Goal: Task Accomplishment & Management: Use online tool/utility

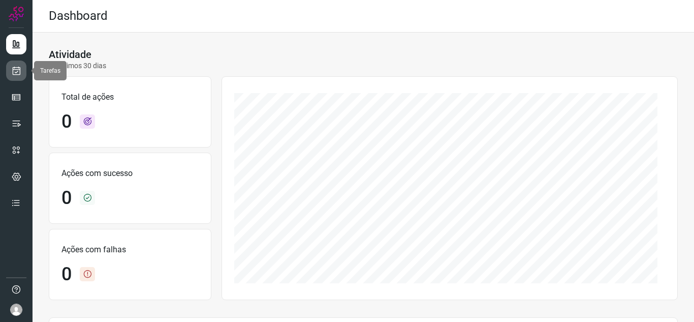
click at [20, 69] on icon at bounding box center [16, 71] width 11 height 10
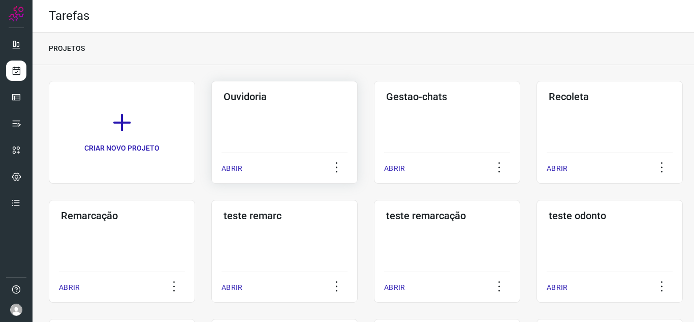
click at [223, 166] on p "ABRIR" at bounding box center [232, 168] width 21 height 11
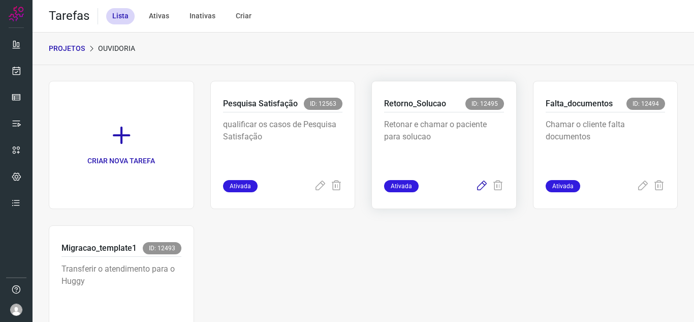
click at [478, 192] on icon at bounding box center [482, 186] width 12 height 12
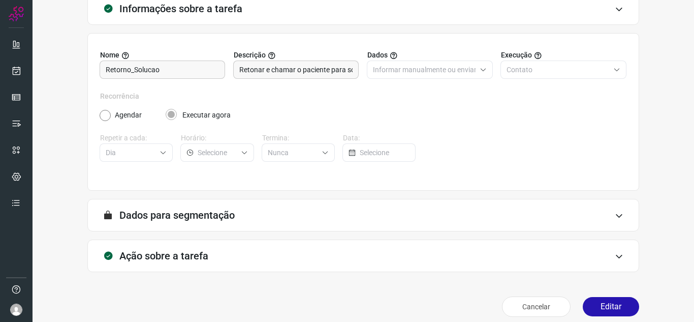
scroll to position [75, 0]
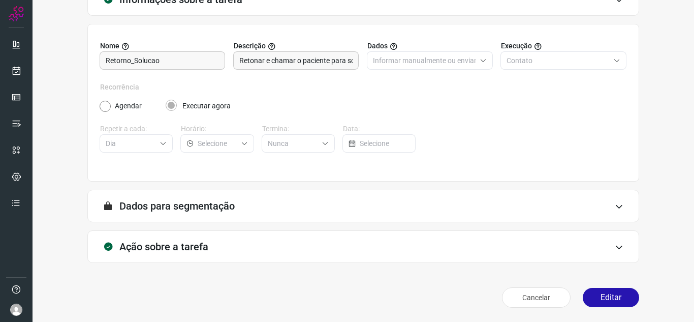
click at [47, 125] on div "Informações sobre a tarefa Nome Retorno_Solucao Descrição Retonar e chamar o pa…" at bounding box center [364, 139] width 662 height 364
click at [618, 305] on button "Editar" at bounding box center [611, 297] width 56 height 19
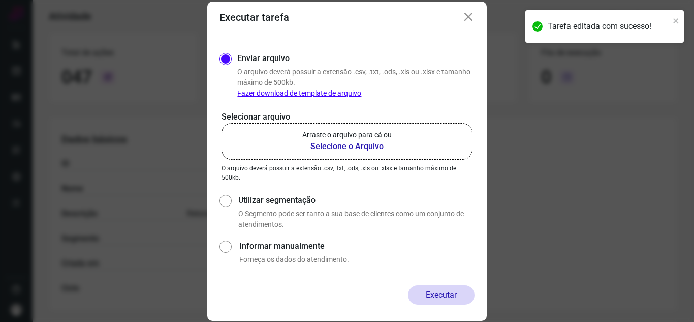
click at [377, 134] on p "Arraste o arquivo para cá ou" at bounding box center [346, 135] width 89 height 11
click at [0, 0] on input "Arraste o arquivo para cá ou Selecione o Arquivo" at bounding box center [0, 0] width 0 height 0
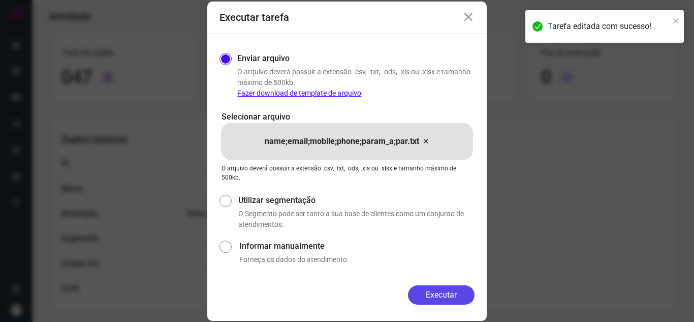
click at [440, 286] on button "Executar" at bounding box center [441, 294] width 67 height 19
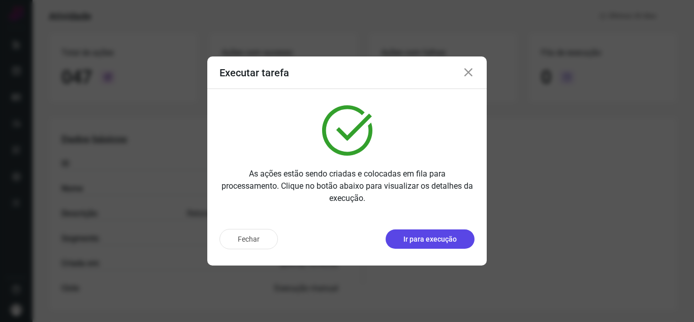
drag, startPoint x: 445, startPoint y: 243, endPoint x: 453, endPoint y: 238, distance: 9.6
click at [445, 246] on button "Ir para execução" at bounding box center [430, 238] width 89 height 19
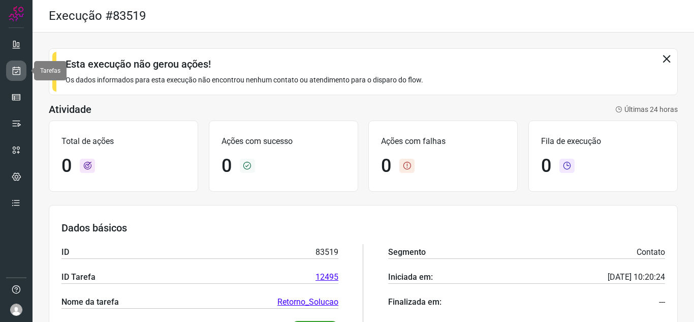
click at [21, 71] on link at bounding box center [16, 70] width 20 height 20
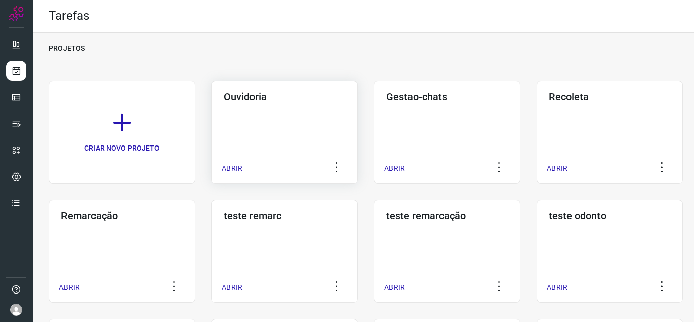
click at [227, 165] on p "ABRIR" at bounding box center [232, 168] width 21 height 11
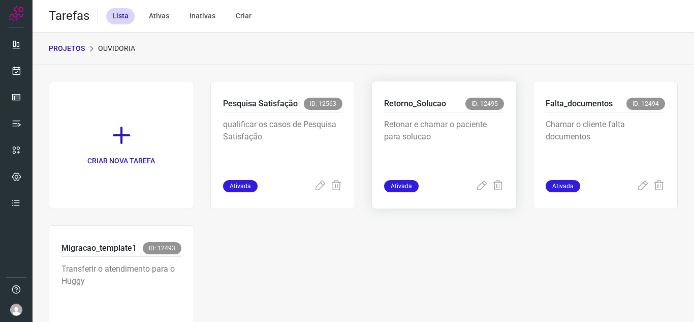
click at [474, 194] on div "Retorno_Solucao ID: 12495 Retonar e chamar o paciente para solucao Ativada" at bounding box center [444, 145] width 145 height 128
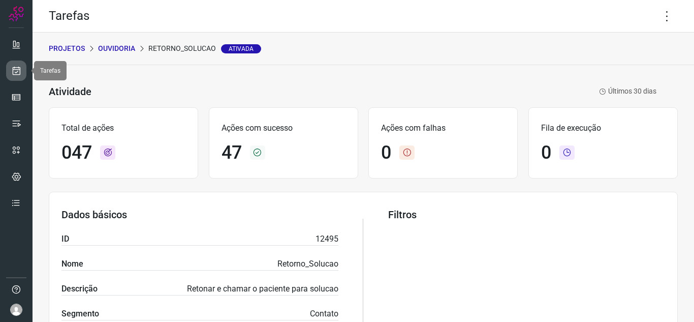
click at [7, 70] on link at bounding box center [16, 70] width 20 height 20
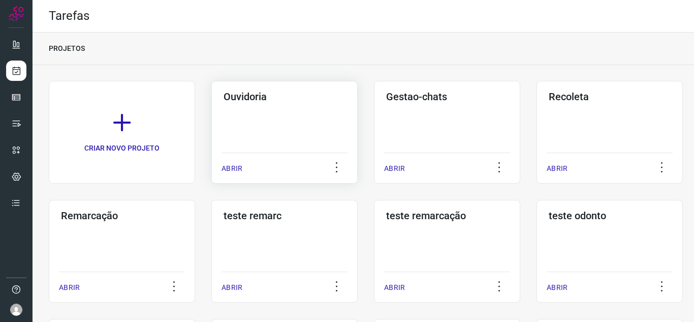
click at [226, 170] on p "ABRIR" at bounding box center [232, 168] width 21 height 11
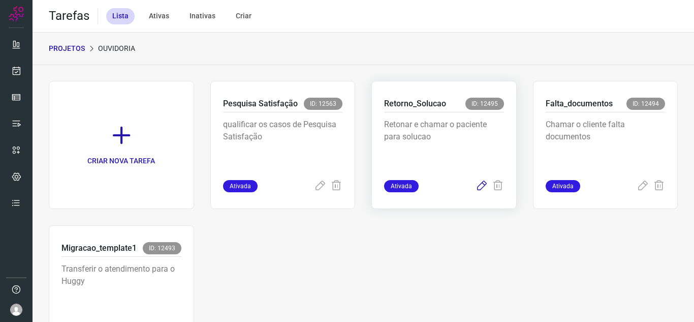
click at [478, 182] on icon at bounding box center [482, 186] width 12 height 12
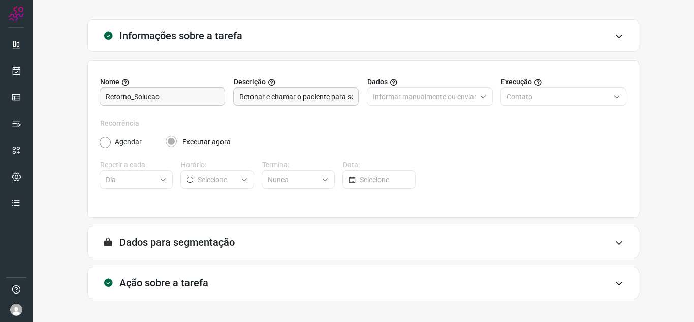
scroll to position [75, 0]
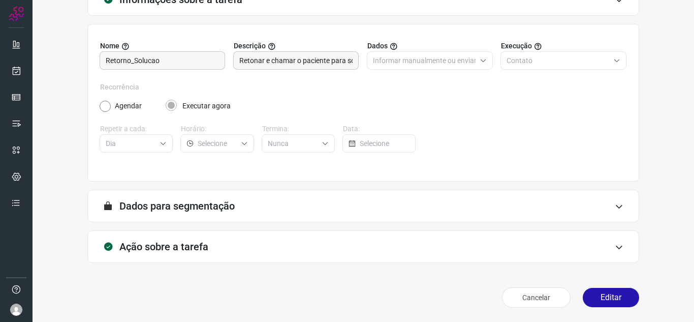
click at [610, 285] on div "Cancelar Editar" at bounding box center [363, 297] width 552 height 28
click at [601, 281] on div "Informações sobre a tarefa Nome Retorno_Solucao Descrição Retonar e chamar o pa…" at bounding box center [363, 147] width 629 height 328
click at [603, 291] on button "Editar" at bounding box center [611, 297] width 56 height 19
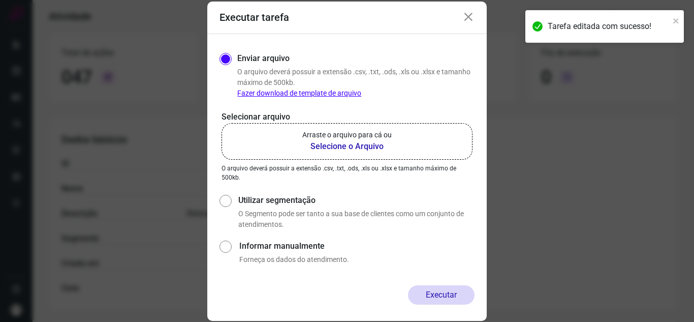
drag, startPoint x: 272, startPoint y: 114, endPoint x: 272, endPoint y: 122, distance: 8.1
click at [272, 119] on p "Selecionar arquivo" at bounding box center [347, 117] width 251 height 12
click at [273, 140] on label "Arraste o arquivo para cá ou Selecione o Arquivo" at bounding box center [347, 141] width 251 height 37
click at [0, 0] on input "Arraste o arquivo para cá ou Selecione o Arquivo" at bounding box center [0, 0] width 0 height 0
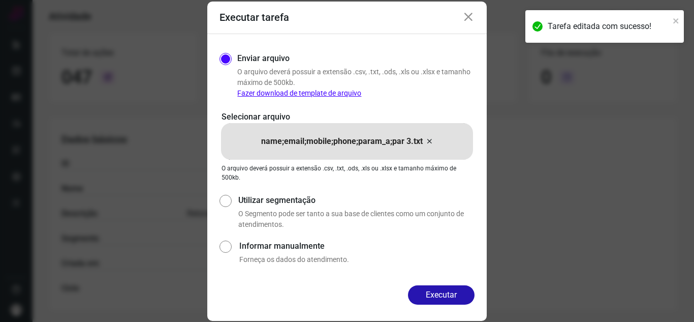
click at [452, 290] on button "Executar" at bounding box center [441, 294] width 67 height 19
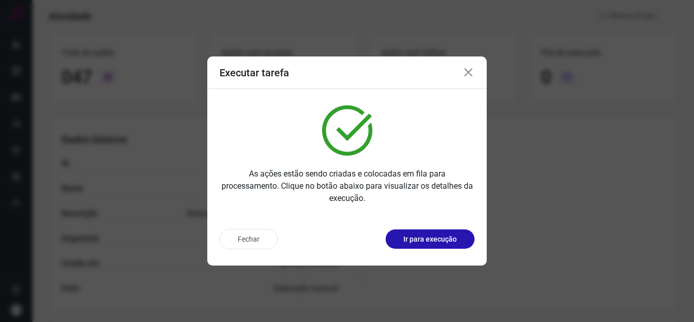
click at [439, 235] on p "Ir para execução" at bounding box center [430, 239] width 53 height 11
